Goal: Task Accomplishment & Management: Use online tool/utility

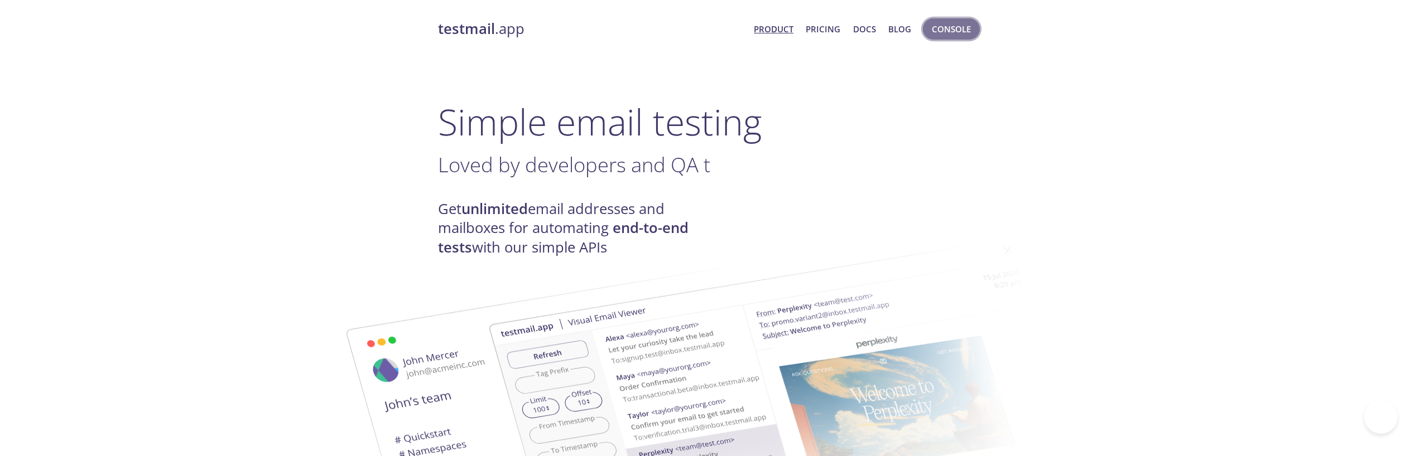
click at [953, 29] on span "Console" at bounding box center [951, 29] width 39 height 15
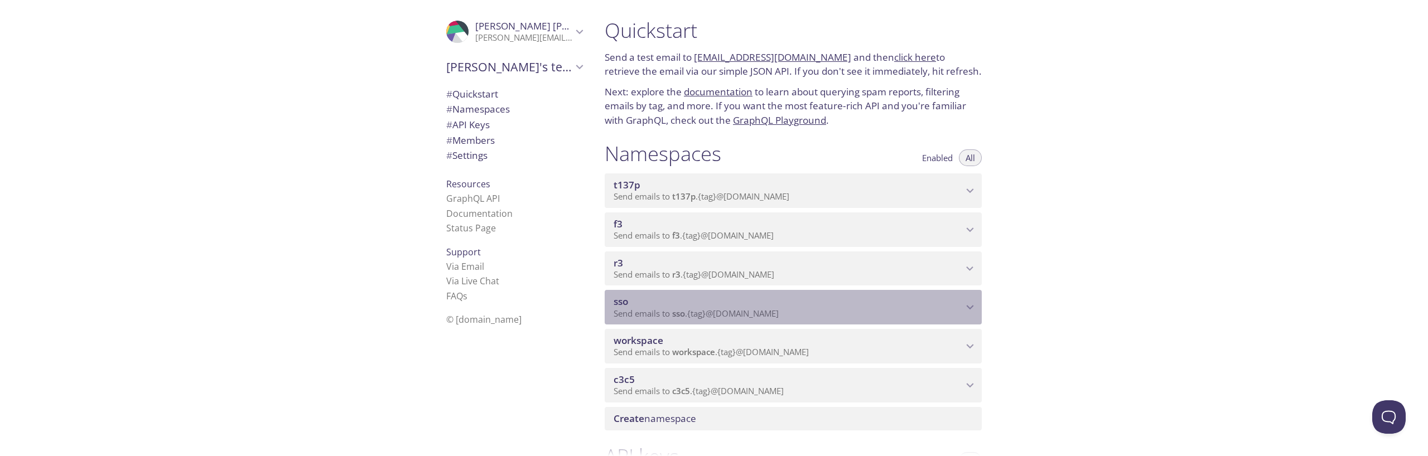
click at [672, 298] on span "sso" at bounding box center [788, 302] width 349 height 12
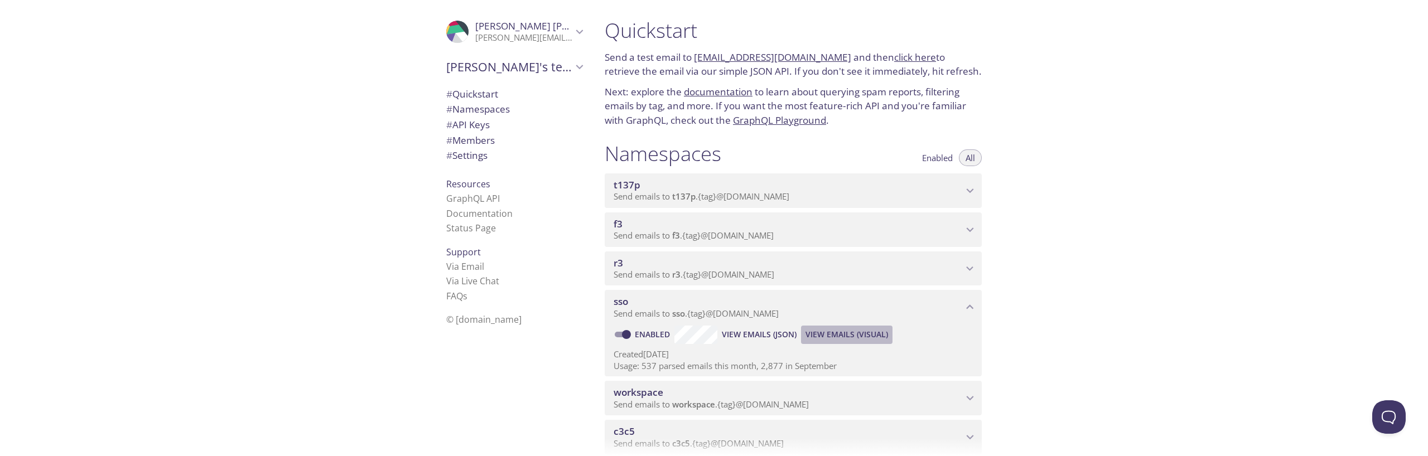
click at [840, 330] on span "View Emails (Visual)" at bounding box center [847, 334] width 83 height 13
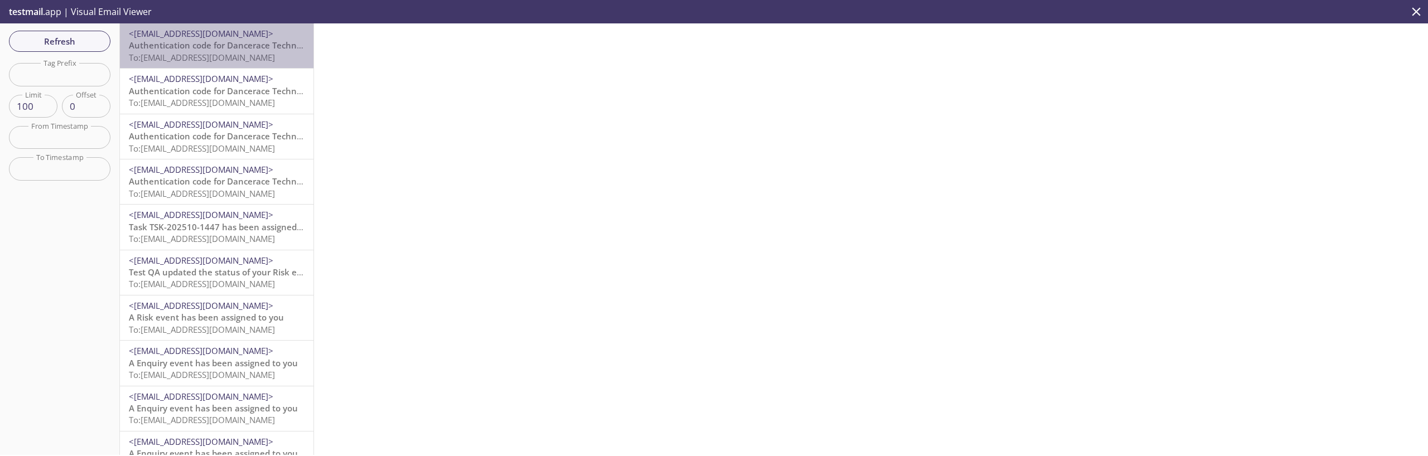
click at [226, 54] on span "To: [EMAIL_ADDRESS][DOMAIN_NAME]" at bounding box center [202, 57] width 146 height 11
